Goal: Task Accomplishment & Management: Manage account settings

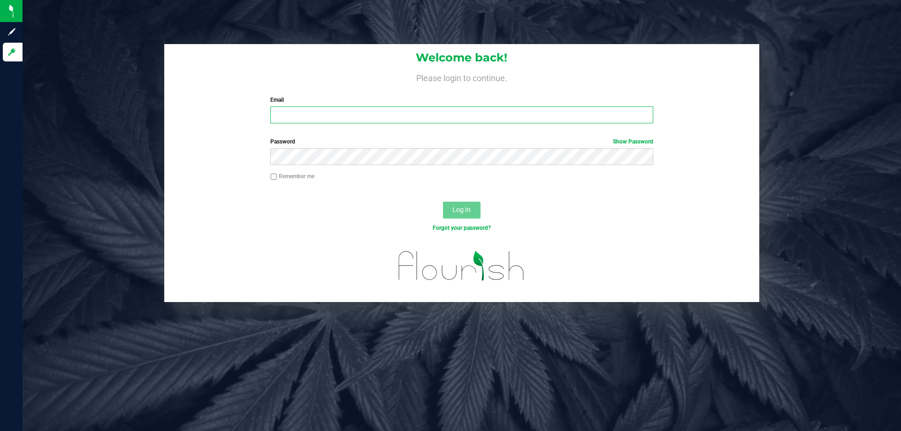
click at [515, 120] on input "Email" at bounding box center [461, 115] width 382 height 17
type input "[EMAIL_ADDRESS][DOMAIN_NAME]"
click at [443, 202] on button "Log In" at bounding box center [462, 210] width 38 height 17
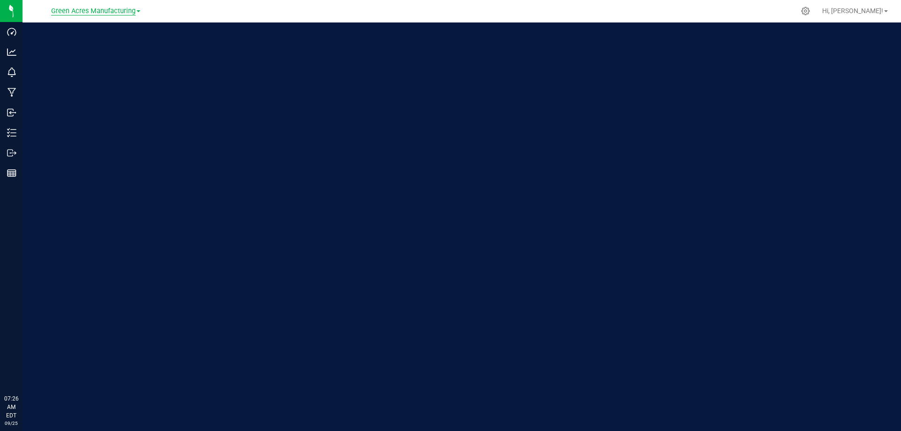
click at [131, 13] on span "Green Acres Manufacturing" at bounding box center [93, 11] width 84 height 8
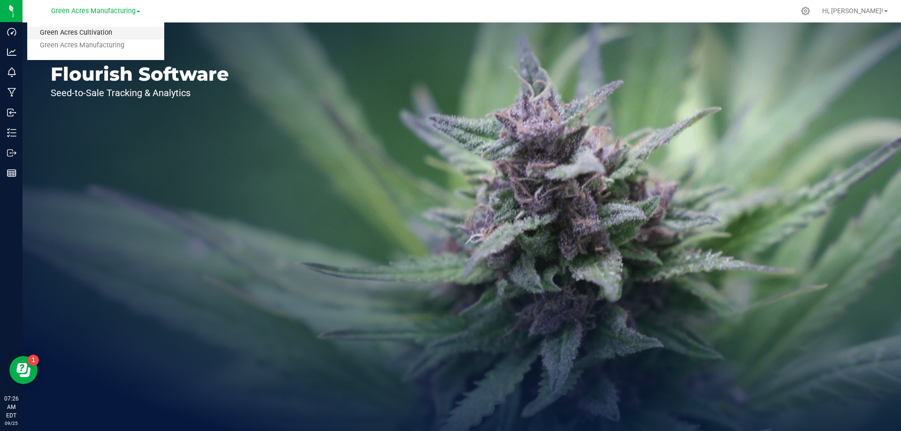
click at [130, 29] on link "Green Acres Cultivation" at bounding box center [95, 33] width 137 height 13
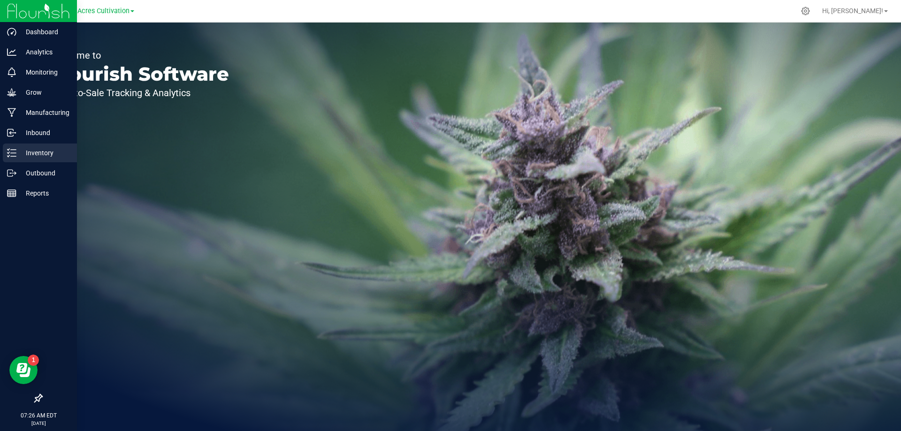
click at [10, 152] on icon at bounding box center [11, 152] width 9 height 9
